Goal: Check status: Check status

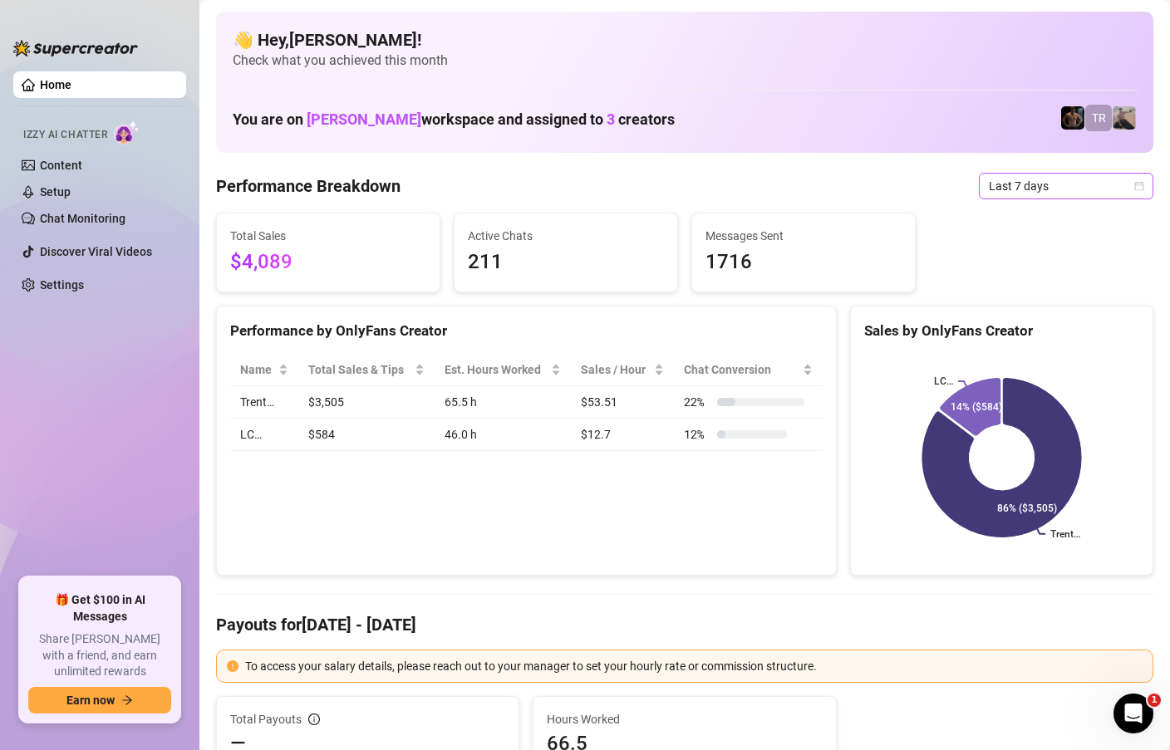
click at [1146, 185] on div "Last 7 days" at bounding box center [1066, 186] width 174 height 27
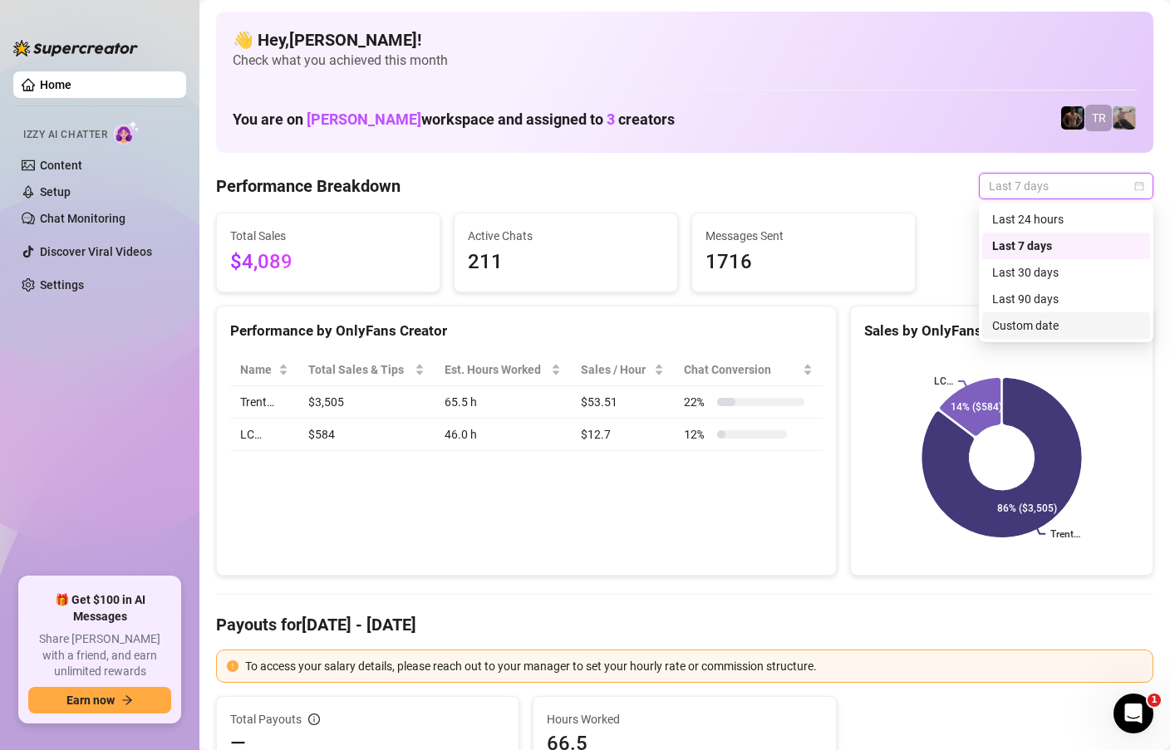
click at [1039, 328] on div "Custom date" at bounding box center [1066, 326] width 148 height 18
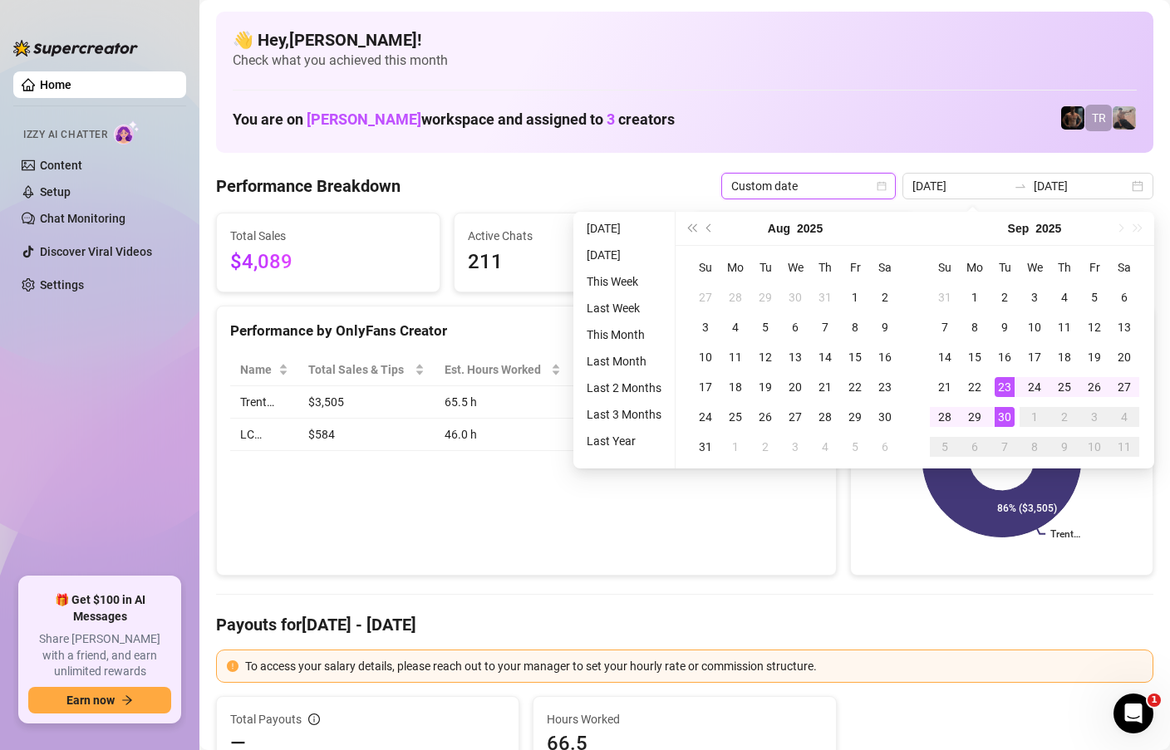
type input "[DATE]"
click at [1005, 411] on div "30" at bounding box center [1005, 417] width 20 height 20
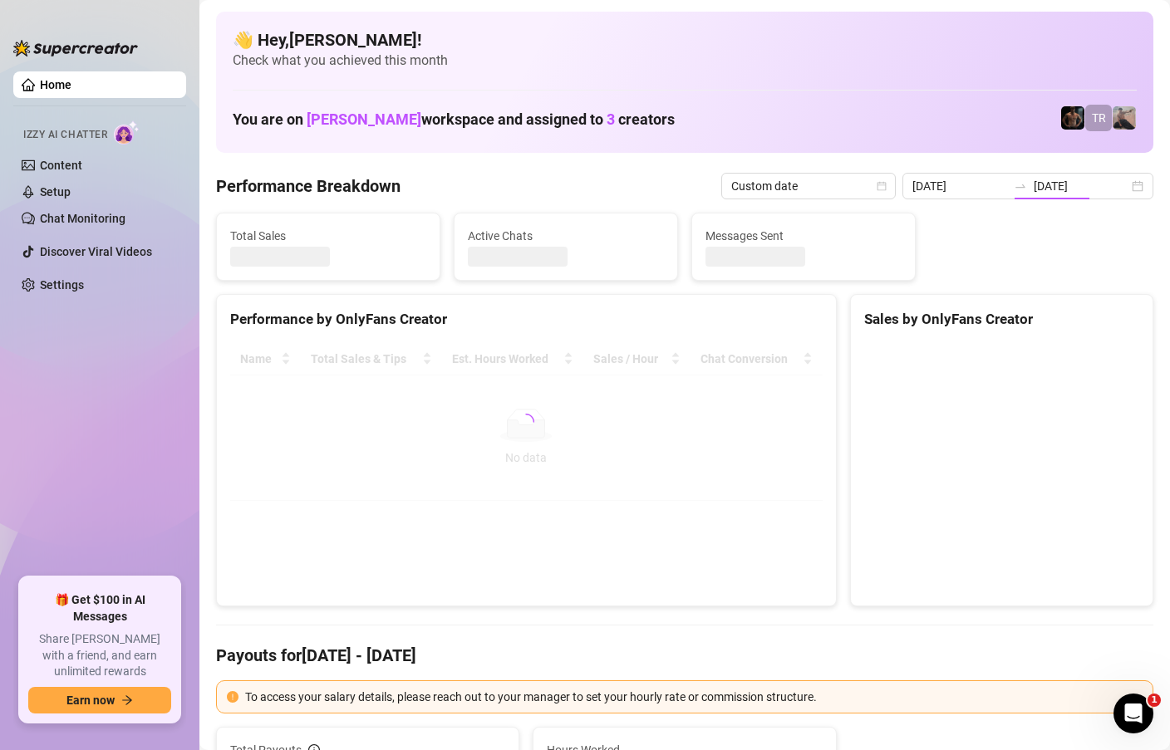
type input "[DATE]"
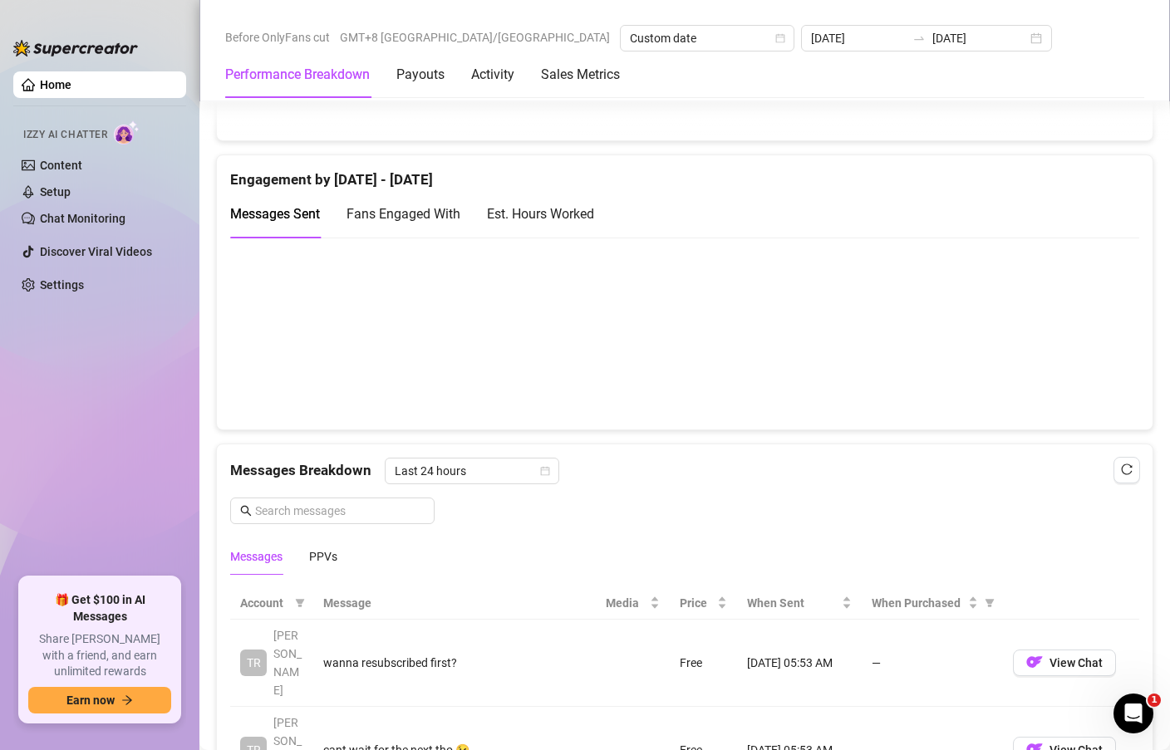
scroll to position [543, 0]
